Goal: Information Seeking & Learning: Learn about a topic

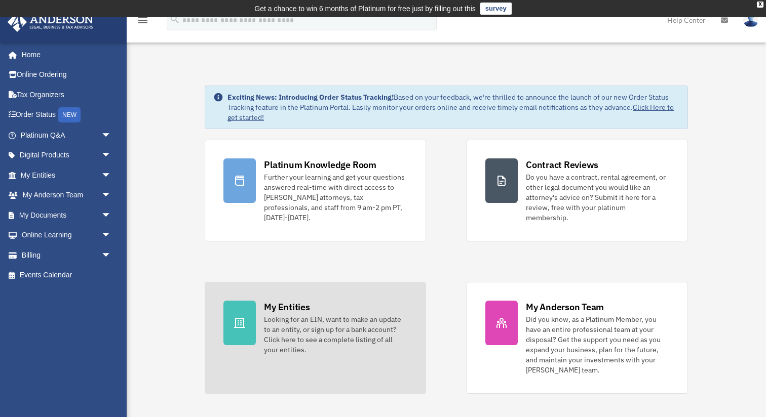
click at [350, 315] on div "Looking for an EIN, want to make an update to an entity, or sign up for a bank …" at bounding box center [335, 335] width 143 height 41
click at [236, 302] on div at bounding box center [239, 323] width 32 height 45
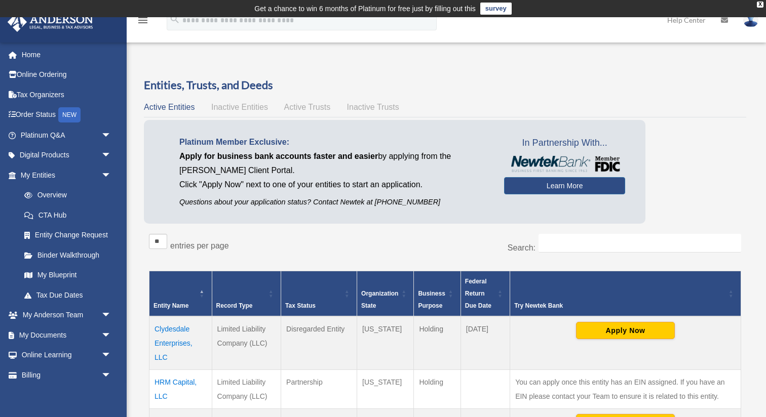
click at [180, 382] on td "HRM Capital, LLC" at bounding box center [180, 389] width 63 height 39
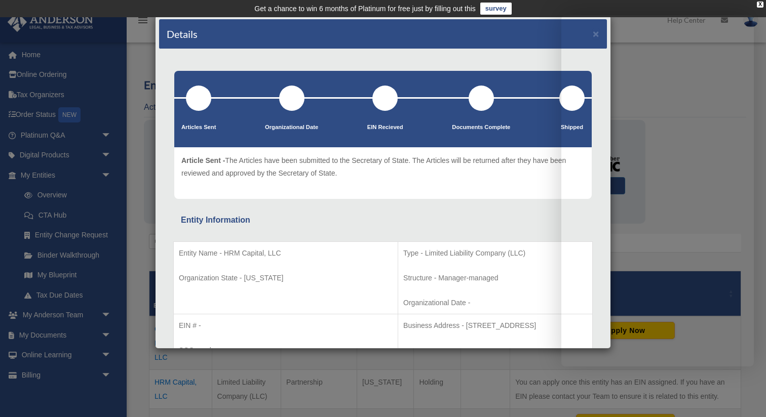
click at [143, 143] on div "Details × Articles Sent Organizational Date" at bounding box center [383, 208] width 766 height 417
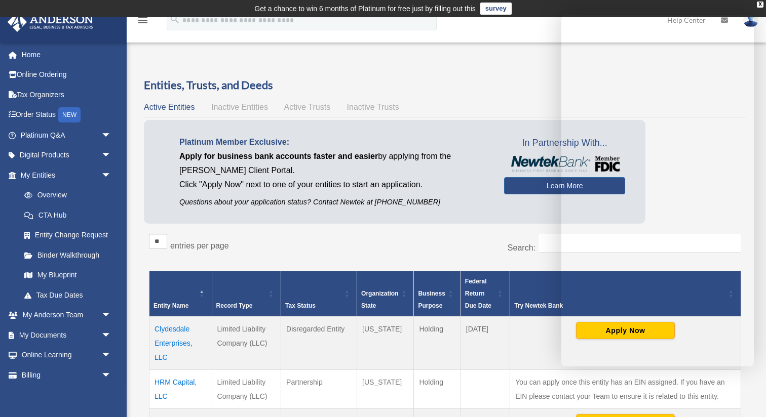
click at [184, 326] on td "Clydesdale Enterprises, LLC" at bounding box center [180, 344] width 63 height 54
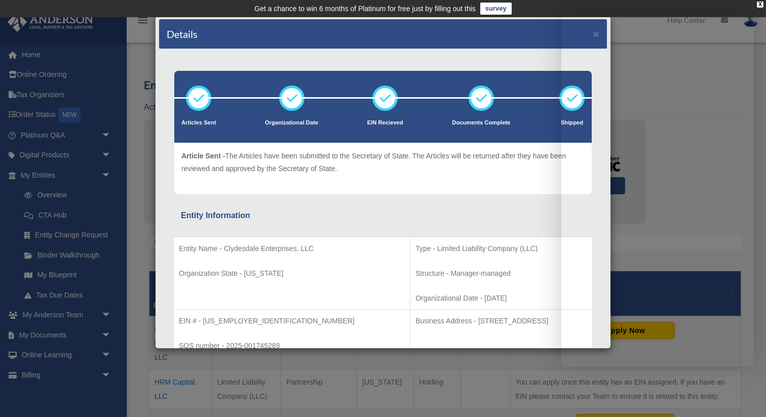
click at [341, 225] on div "Entity Name - Clydesdale Enterprises, LLC Organization State - Wyoming Type - L…" at bounding box center [383, 319] width 420 height 192
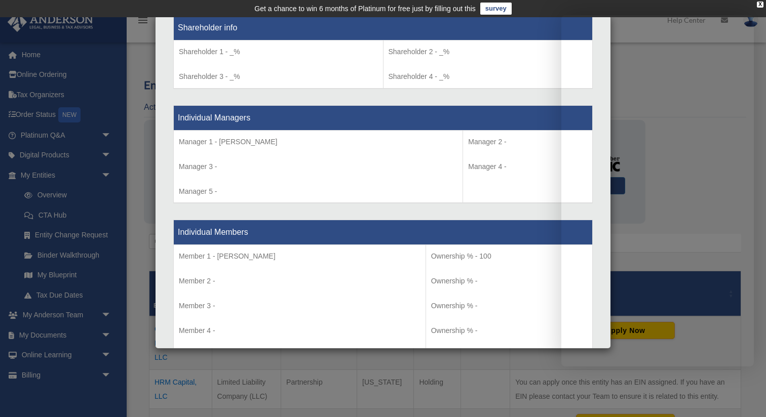
scroll to position [862, 0]
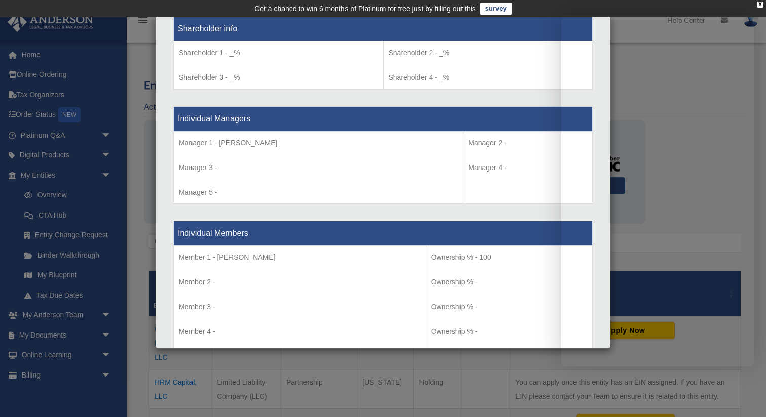
click at [270, 137] on p "Manager 1 - Peter Lorusso" at bounding box center [318, 143] width 279 height 13
click at [481, 112] on th "Individual Managers" at bounding box center [383, 118] width 419 height 25
drag, startPoint x: 501, startPoint y: 27, endPoint x: 434, endPoint y: 48, distance: 69.5
click at [434, 48] on tbody "Shareholder info Shareholder 1 - _% Shareholder 3 - _% Shareholder 2 - _% Share…" at bounding box center [383, 53] width 419 height 73
click at [435, 48] on p "Shareholder 2 - _%" at bounding box center [488, 53] width 199 height 13
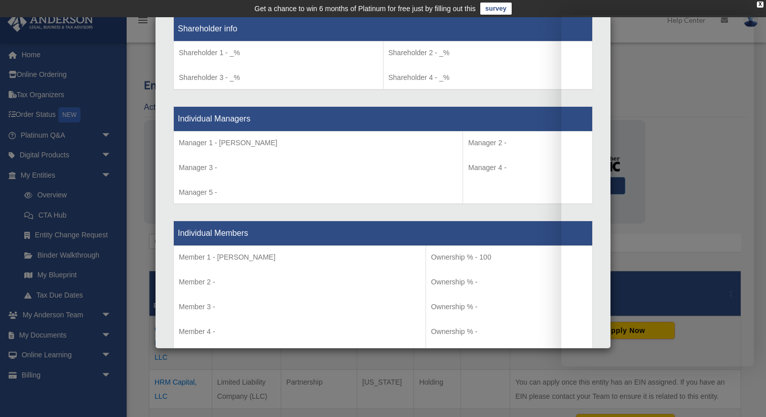
drag, startPoint x: 548, startPoint y: 7, endPoint x: 531, endPoint y: 6, distance: 16.8
click at [531, 6] on td "Get a chance to win 6 months of Platinum for free just by filling out this surv…" at bounding box center [383, 8] width 766 height 17
click at [304, 29] on th "Shareholder info" at bounding box center [383, 29] width 419 height 25
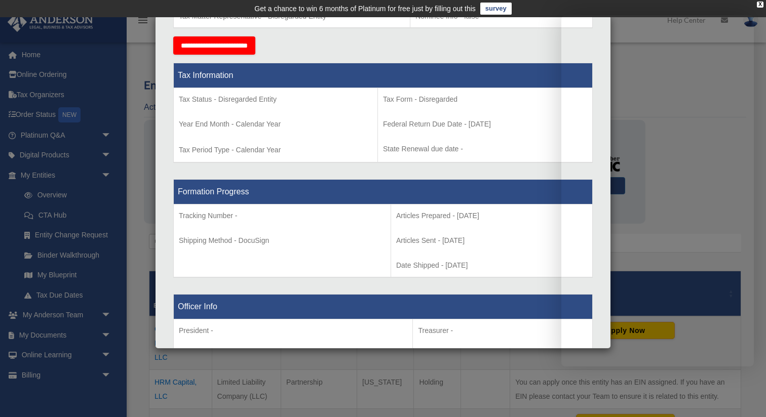
scroll to position [378, 0]
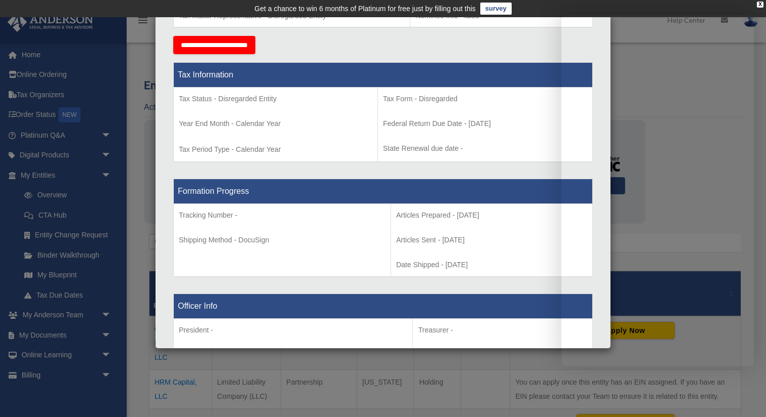
click at [137, 108] on div "Details × Articles Sent Organizational Date" at bounding box center [383, 208] width 766 height 417
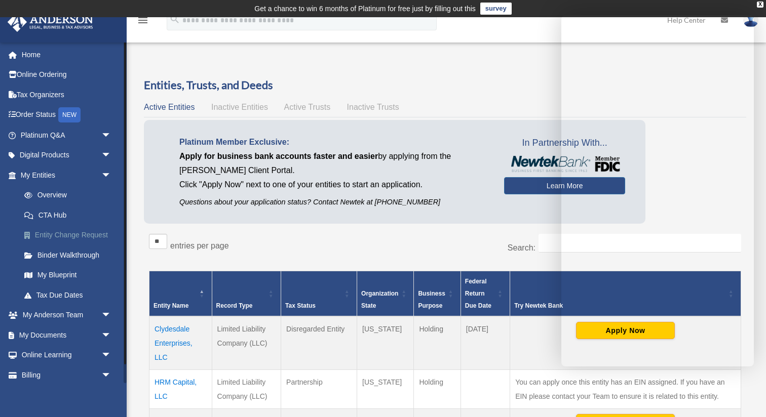
click at [98, 234] on link "Entity Change Request" at bounding box center [70, 235] width 112 height 20
click at [84, 234] on link "Entity Change Request" at bounding box center [70, 235] width 112 height 20
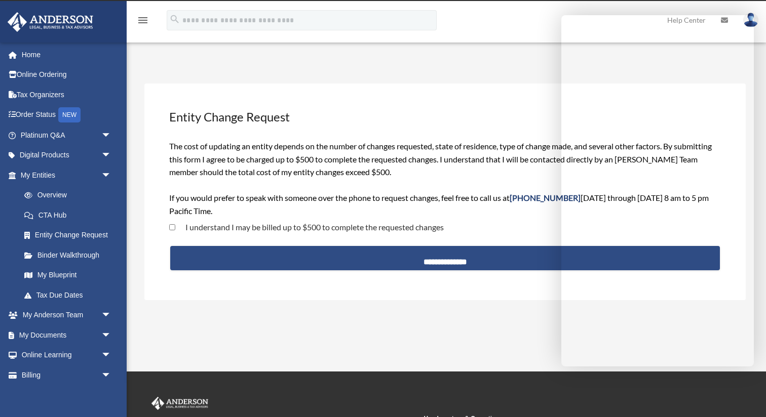
scroll to position [9, 0]
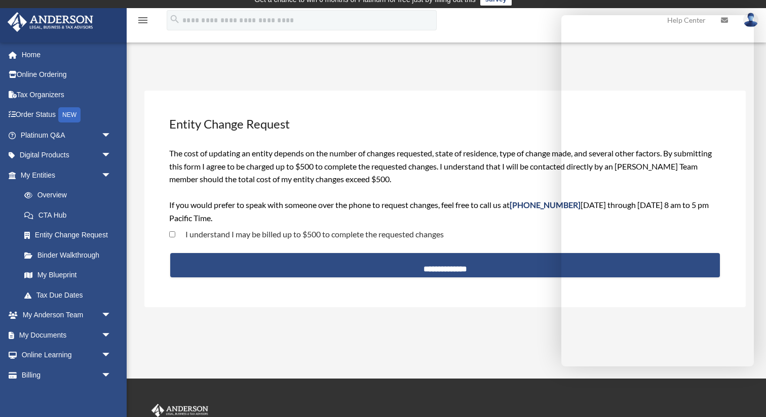
click at [415, 178] on div "The cost of updating an entity depends on the number of changes requested, stat…" at bounding box center [444, 186] width 551 height 78
click at [51, 334] on link "My Documents arrow_drop_down" at bounding box center [67, 335] width 120 height 20
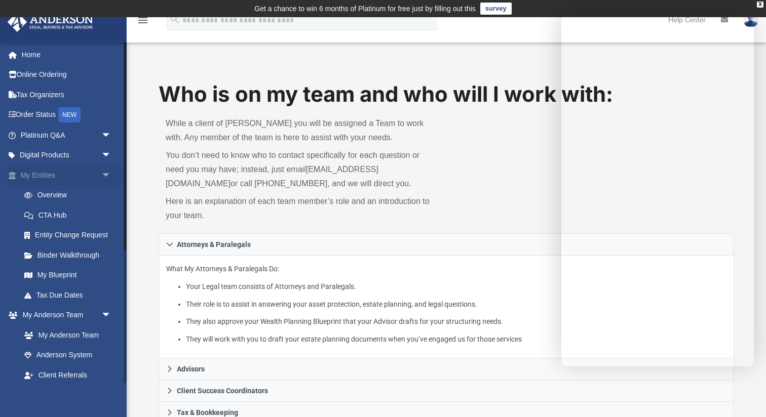
click at [103, 174] on span "arrow_drop_down" at bounding box center [111, 175] width 20 height 21
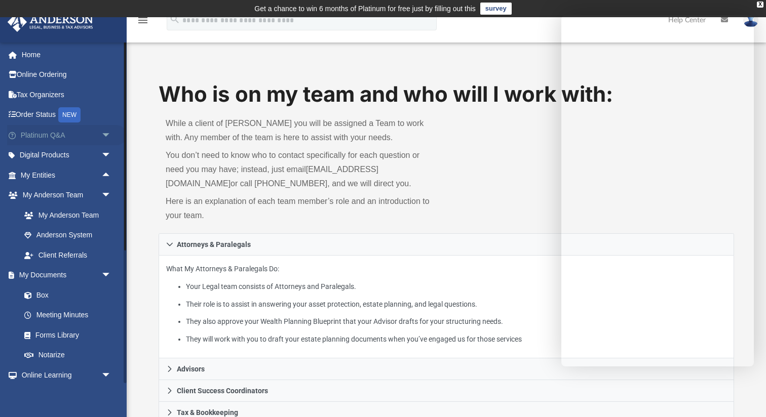
click at [105, 131] on span "arrow_drop_down" at bounding box center [111, 135] width 20 height 21
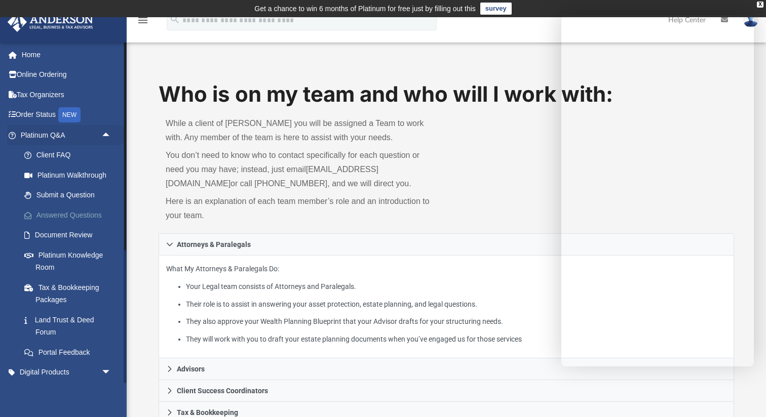
click at [83, 210] on link "Answered Questions" at bounding box center [70, 215] width 112 height 20
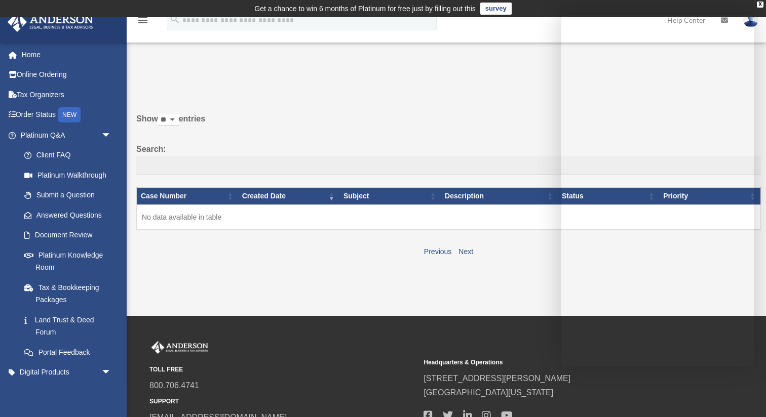
click at [186, 148] on label "Search:" at bounding box center [448, 158] width 625 height 33
click at [186, 157] on input "Search:" at bounding box center [448, 166] width 625 height 19
type input "**********"
click at [545, 8] on td "Get a chance to win 6 months of Platinum for free just by filling out this surv…" at bounding box center [383, 8] width 766 height 17
click at [241, 166] on input "**********" at bounding box center [448, 166] width 625 height 19
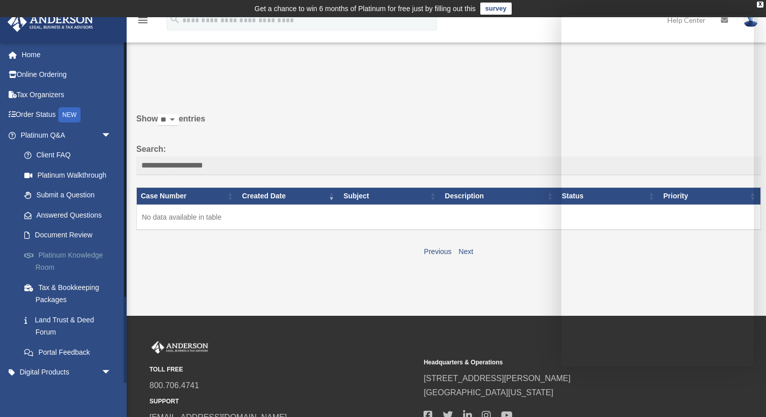
click at [83, 254] on link "Platinum Knowledge Room" at bounding box center [70, 261] width 112 height 32
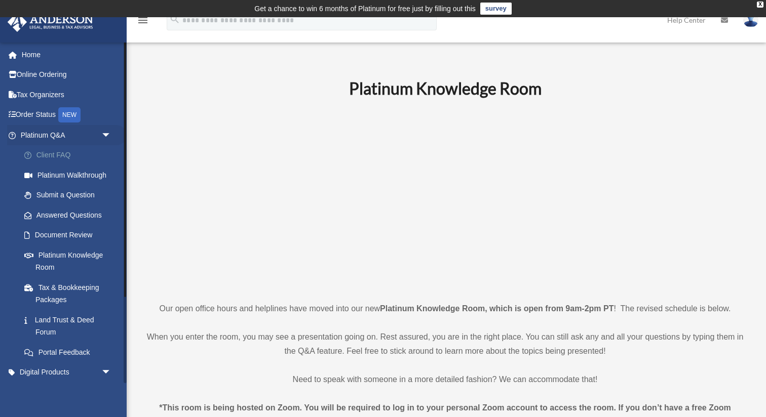
click at [57, 154] on link "Client FAQ" at bounding box center [70, 155] width 112 height 20
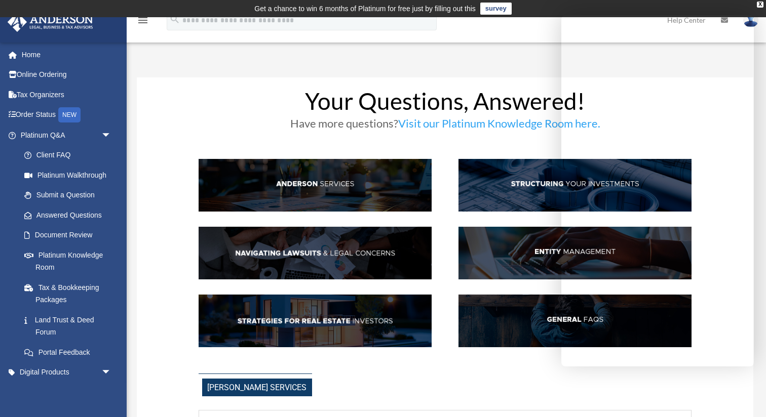
click at [500, 316] on img at bounding box center [575, 321] width 233 height 53
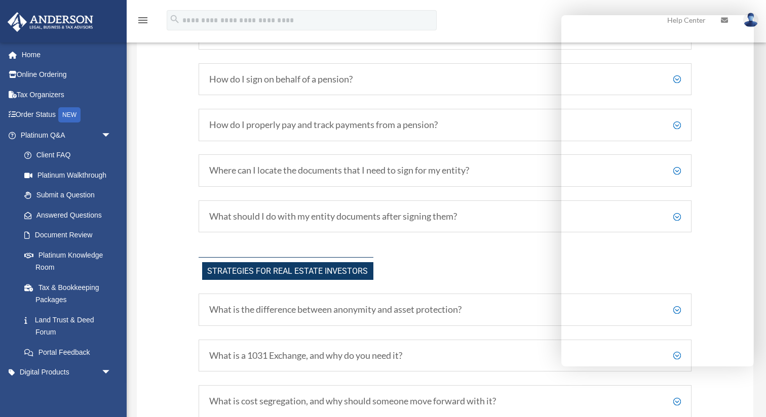
scroll to position [2150, 0]
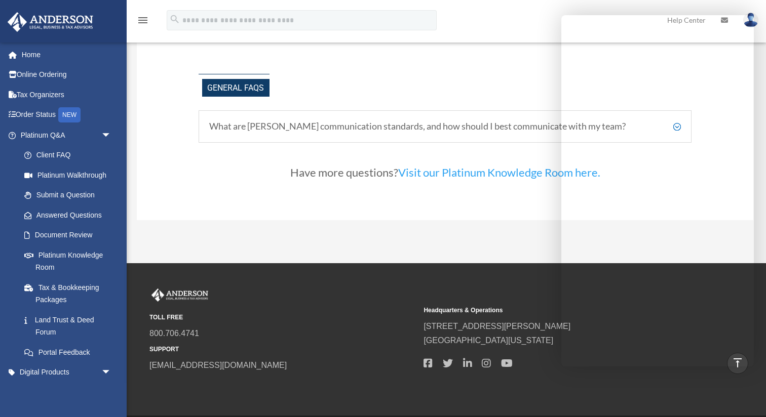
click at [254, 79] on span "General FAQs" at bounding box center [235, 88] width 67 height 18
click at [269, 79] on span "General FAQs" at bounding box center [235, 88] width 67 height 18
click at [263, 79] on span "General FAQs" at bounding box center [235, 88] width 67 height 18
click at [57, 117] on link "Order Status NEW" at bounding box center [67, 115] width 120 height 21
click at [50, 117] on link "Order Status NEW" at bounding box center [67, 115] width 120 height 21
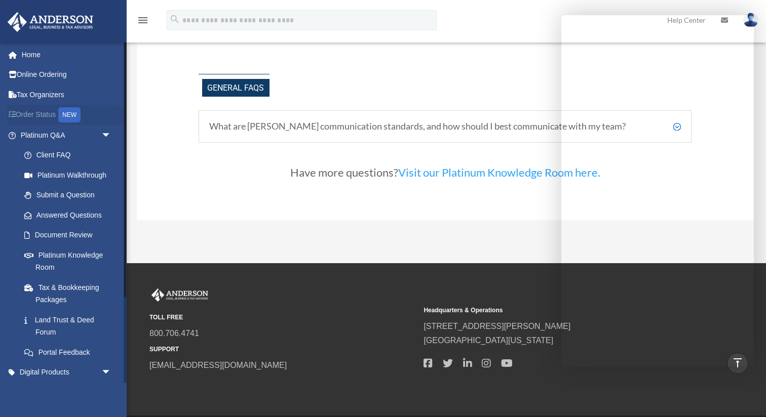
click at [50, 117] on link "Order Status NEW" at bounding box center [67, 115] width 120 height 21
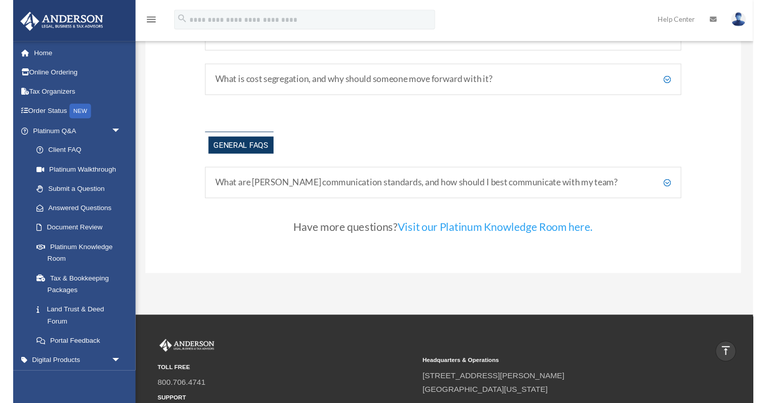
scroll to position [2065, 0]
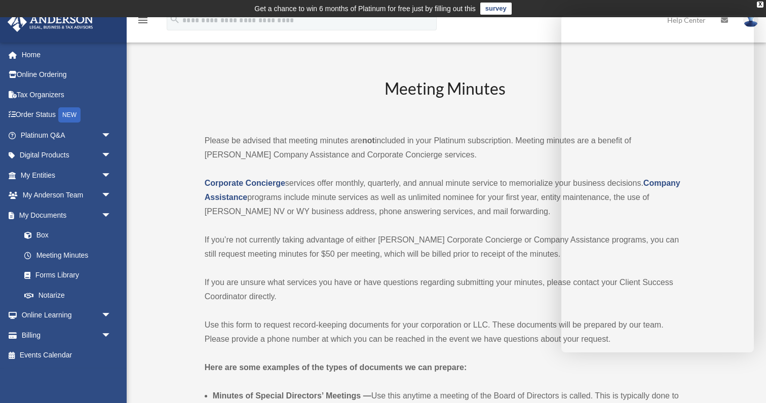
click at [480, 158] on p "Please be advised that meeting minutes are not included in your Platinum subscr…" at bounding box center [445, 148] width 481 height 28
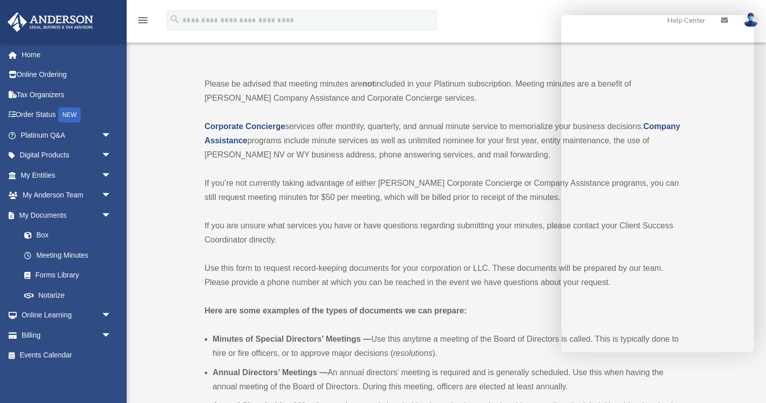
scroll to position [60, 0]
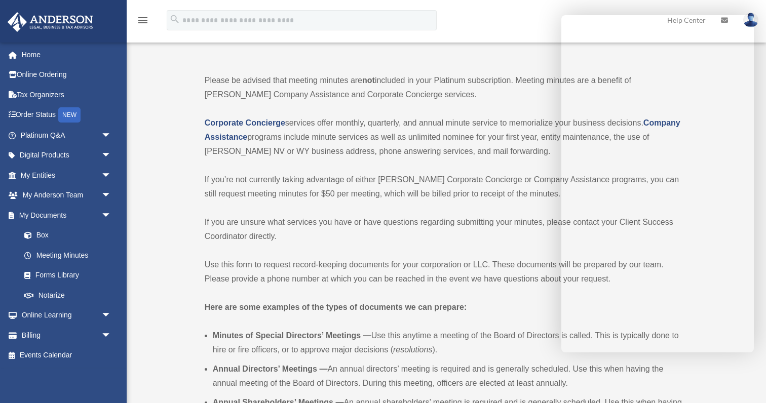
click at [482, 159] on div "Meeting Minutes Please be advised that meeting minutes are not included in your…" at bounding box center [445, 393] width 481 height 753
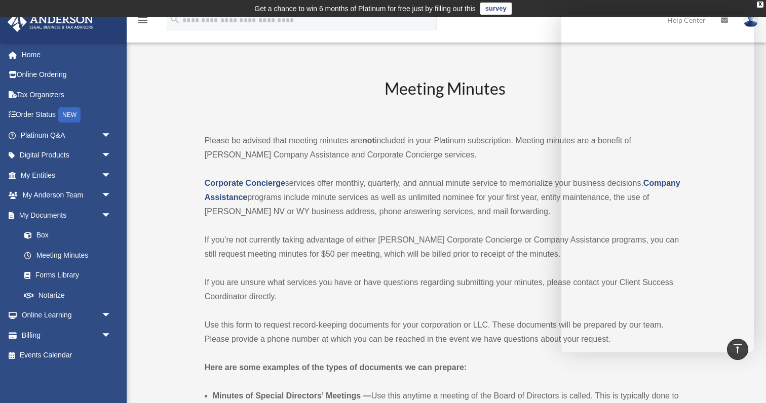
scroll to position [0, 0]
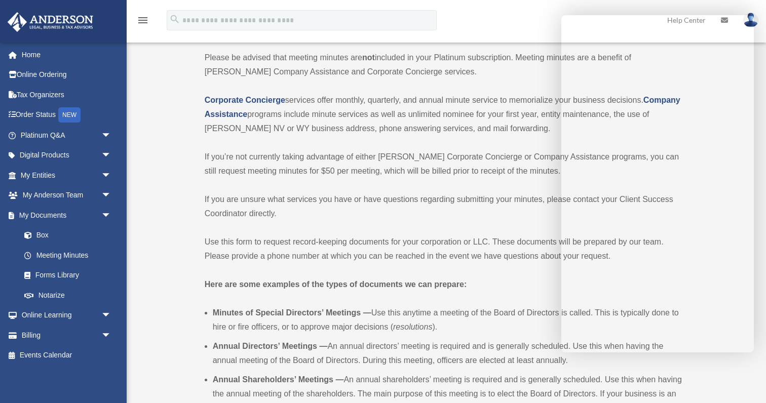
scroll to position [89, 0]
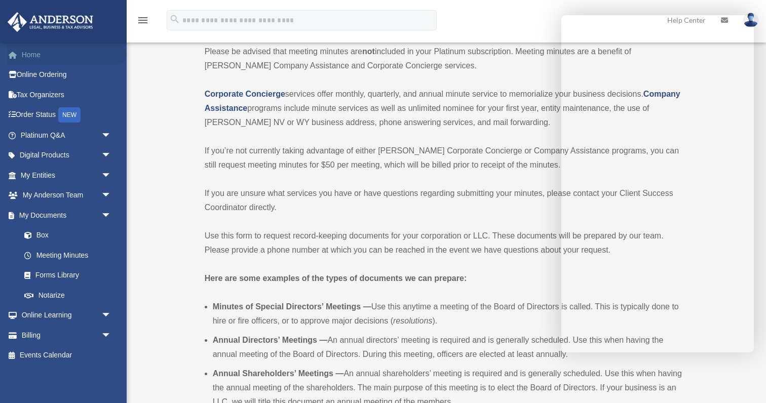
click at [36, 59] on link "Home" at bounding box center [67, 55] width 120 height 20
click at [35, 56] on link "Home" at bounding box center [67, 55] width 120 height 20
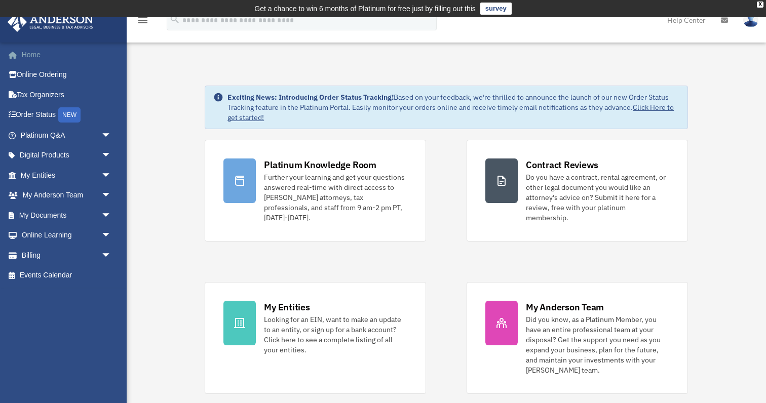
click at [35, 55] on link "Home" at bounding box center [67, 55] width 120 height 20
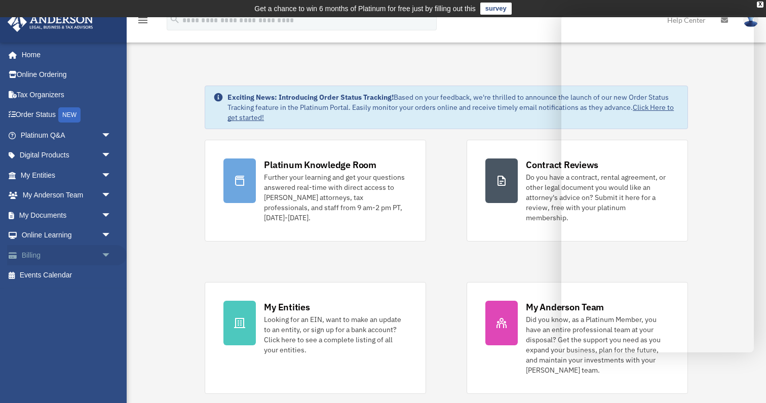
click at [39, 250] on link "Billing arrow_drop_down" at bounding box center [67, 255] width 120 height 20
click at [105, 253] on span "arrow_drop_down" at bounding box center [111, 255] width 20 height 21
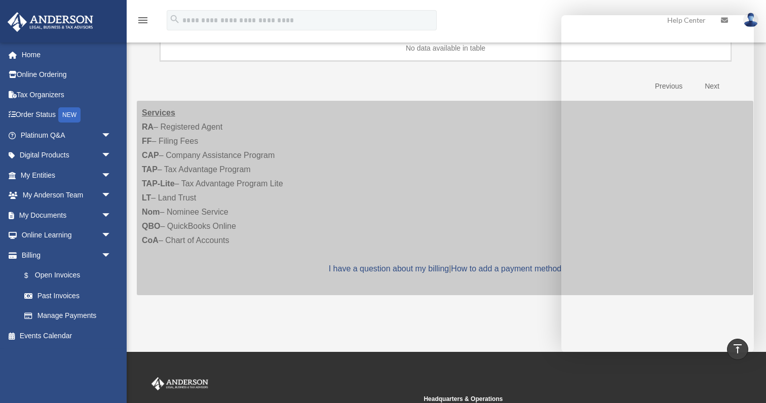
scroll to position [179, 0]
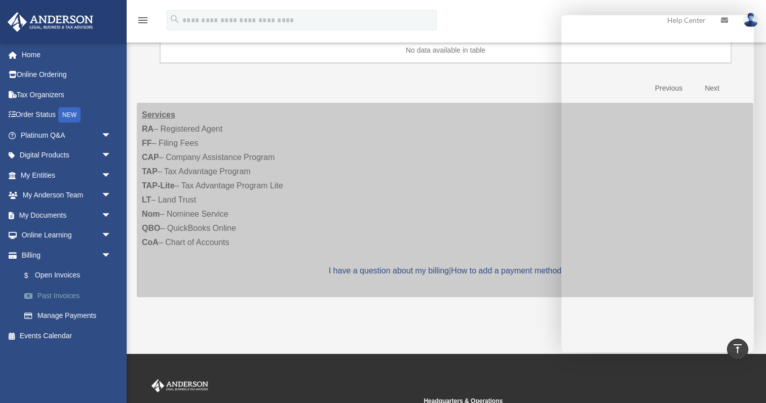
click at [69, 293] on link "Past Invoices" at bounding box center [70, 296] width 112 height 20
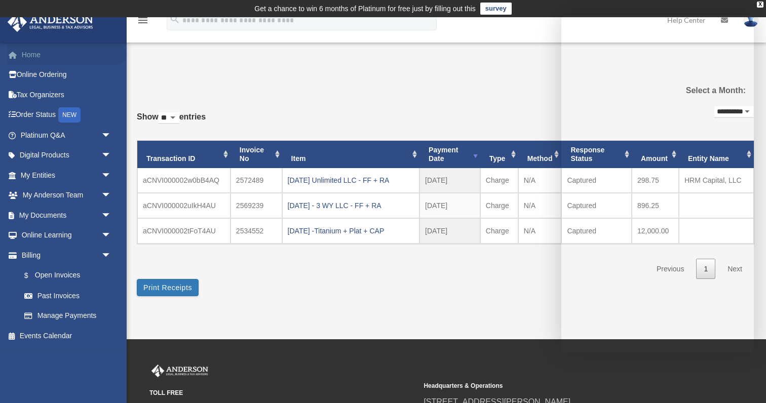
click at [39, 57] on link "Home" at bounding box center [67, 55] width 120 height 20
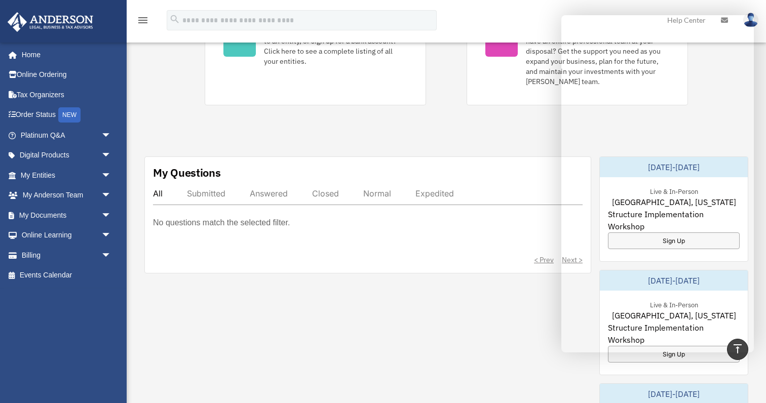
scroll to position [287, 0]
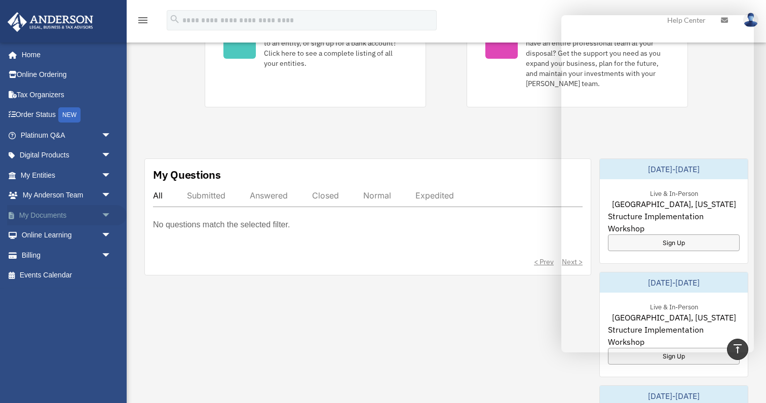
click at [106, 212] on span "arrow_drop_down" at bounding box center [111, 215] width 20 height 21
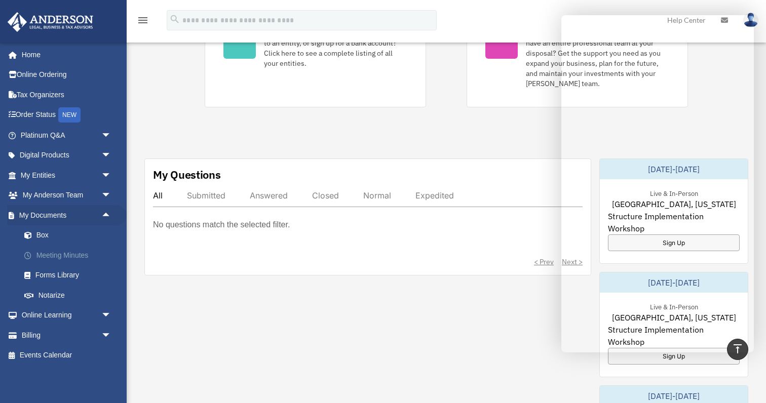
click at [86, 250] on link "Meeting Minutes" at bounding box center [70, 255] width 112 height 20
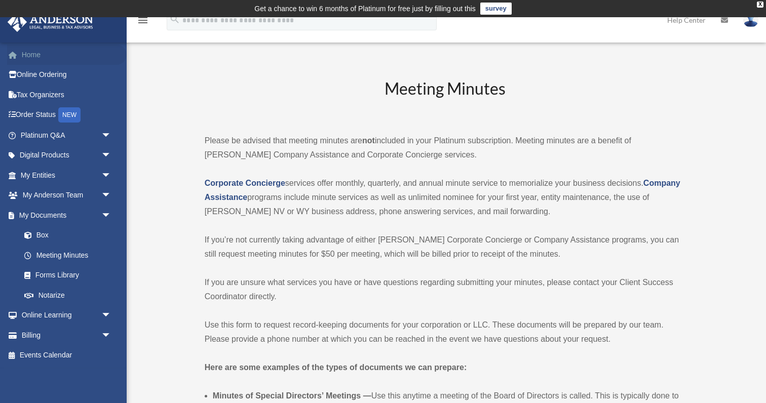
click at [34, 56] on link "Home" at bounding box center [67, 55] width 120 height 20
click at [30, 55] on link "Home" at bounding box center [67, 55] width 120 height 20
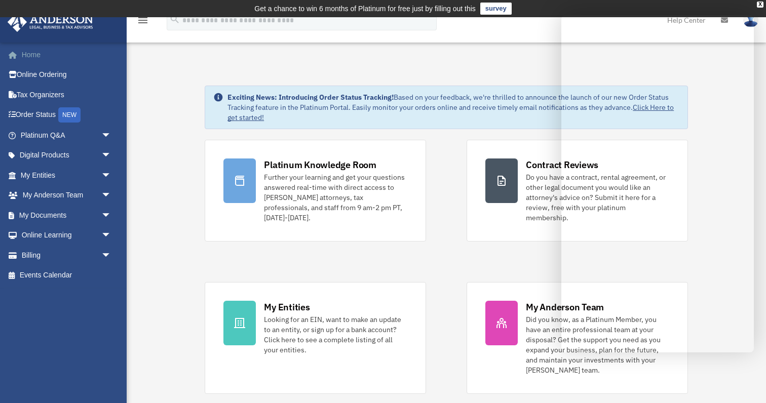
click at [34, 56] on link "Home" at bounding box center [67, 55] width 120 height 20
click at [58, 217] on link "My Documents arrow_drop_down" at bounding box center [67, 215] width 120 height 20
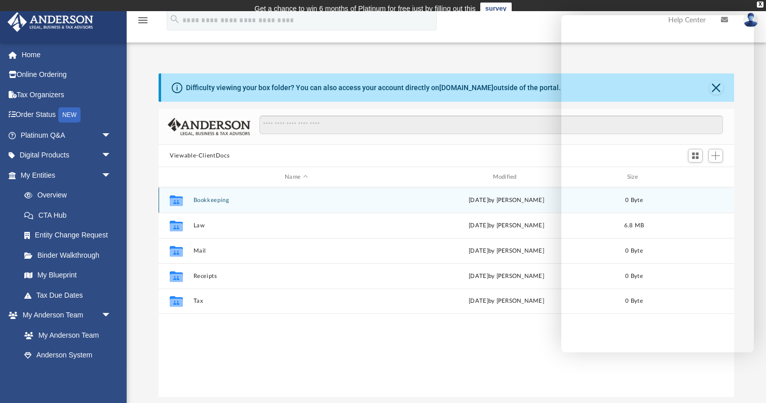
scroll to position [231, 576]
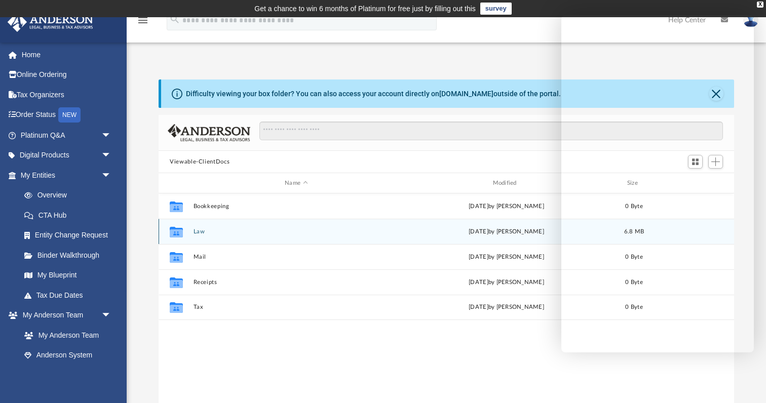
click at [193, 231] on div "Collaborated Folder Law [DATE] by [PERSON_NAME] 6.8 MB" at bounding box center [447, 231] width 576 height 25
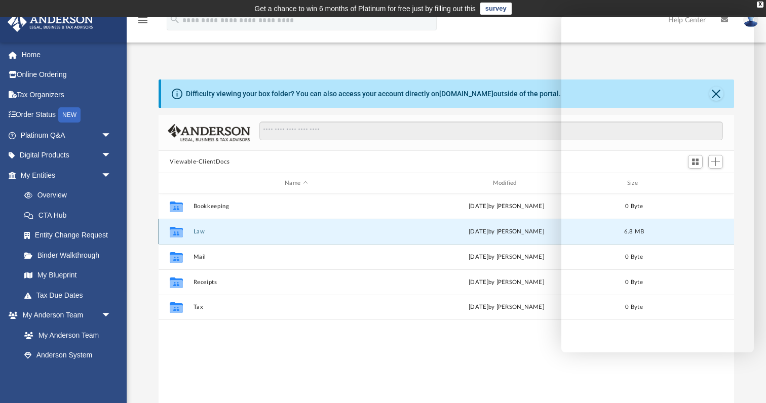
click at [193, 231] on div "Collaborated Folder Law [DATE] by [PERSON_NAME] 6.8 MB" at bounding box center [447, 231] width 576 height 25
click at [199, 231] on button "Law" at bounding box center [297, 232] width 206 height 7
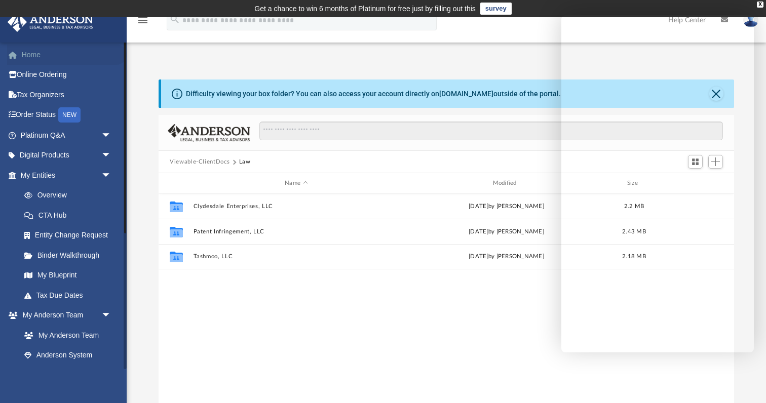
click at [37, 61] on link "Home" at bounding box center [67, 55] width 120 height 20
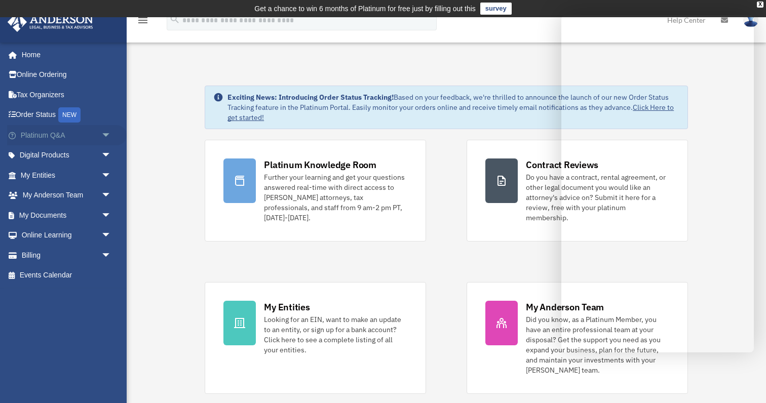
click at [89, 135] on link "Platinum Q&A arrow_drop_down" at bounding box center [67, 135] width 120 height 20
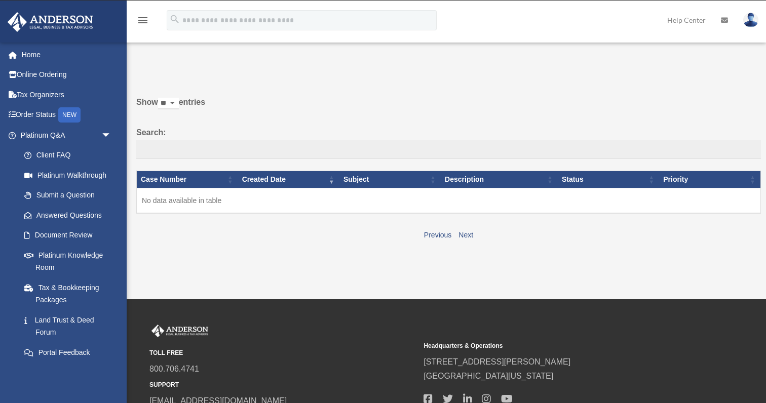
scroll to position [-1, 0]
